Goal: Task Accomplishment & Management: Manage account settings

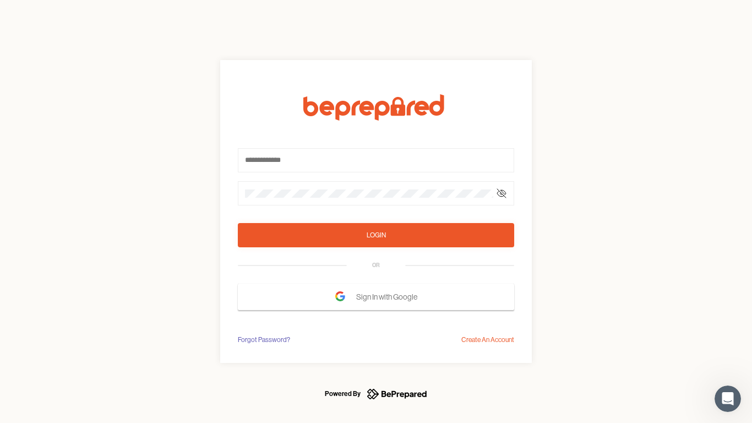
click at [376, 212] on form "Login OR Sign In with Google" at bounding box center [376, 202] width 277 height 216
click at [502, 193] on icon at bounding box center [501, 193] width 9 height 9
click at [376, 235] on div "Login" at bounding box center [376, 235] width 19 height 11
click at [376, 297] on span "Sign In with Google" at bounding box center [389, 297] width 67 height 20
click at [263, 340] on div "Forgot Password?" at bounding box center [264, 339] width 52 height 11
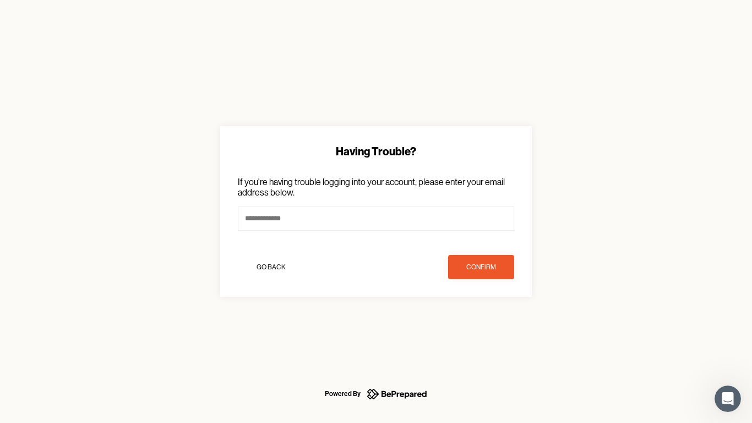
click at [488, 340] on div "Having Trouble? If you're having trouble logging into your account, please ente…" at bounding box center [376, 211] width 752 height 423
click at [728, 399] on icon "Open Intercom Messenger" at bounding box center [728, 399] width 18 height 18
